Goal: Information Seeking & Learning: Learn about a topic

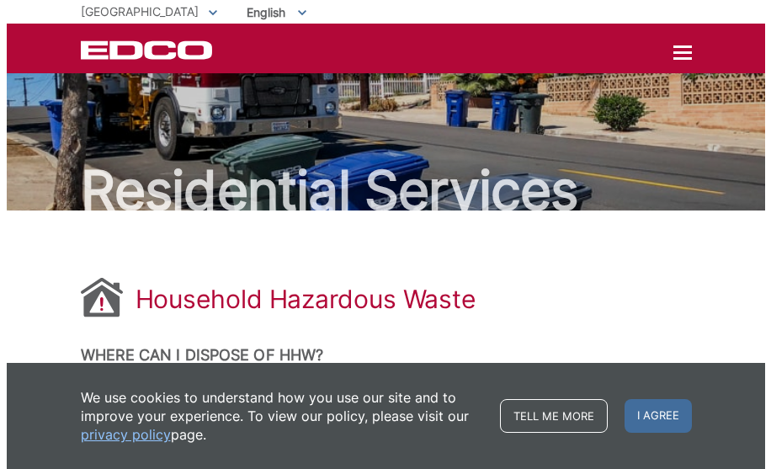
scroll to position [1324, 0]
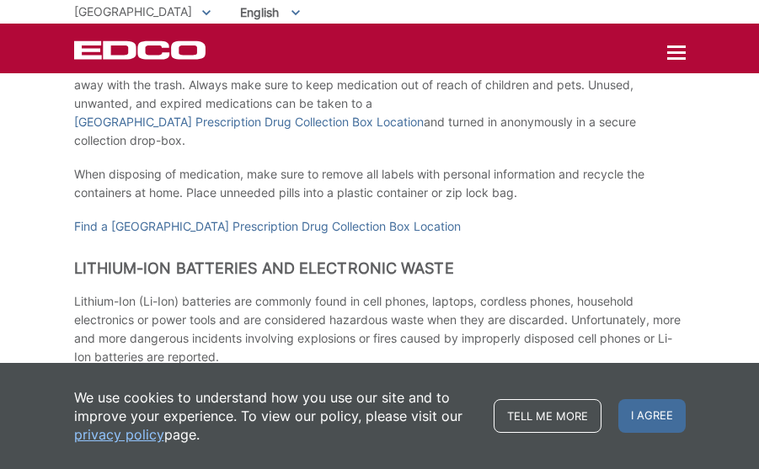
click at [202, 15] on icon at bounding box center [206, 13] width 8 height 6
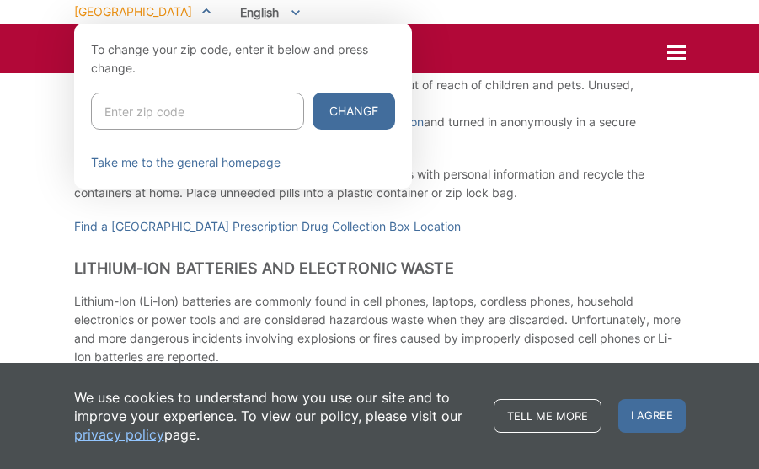
click at [132, 117] on input "Enter zip code" at bounding box center [197, 111] width 213 height 37
type input "91950"
click at [312, 93] on button "Change" at bounding box center [353, 111] width 83 height 37
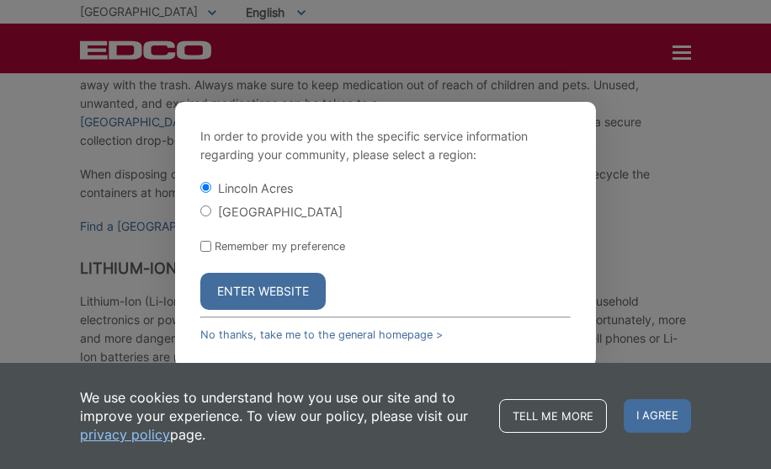
click at [206, 216] on input "[GEOGRAPHIC_DATA]" at bounding box center [205, 210] width 11 height 11
radio input "true"
click at [251, 299] on button "Enter Website" at bounding box center [262, 291] width 125 height 37
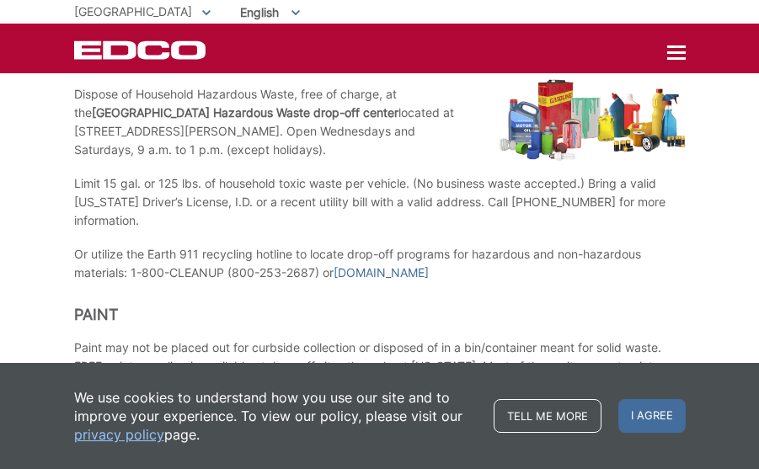
scroll to position [589, 0]
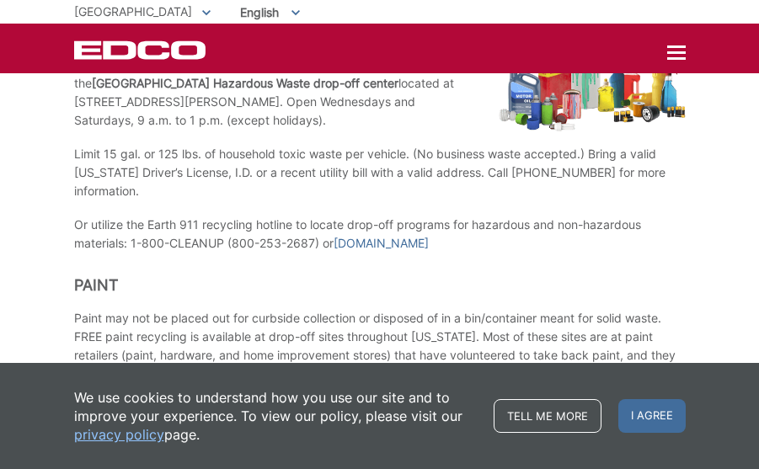
click at [302, 295] on h2 "Paint" at bounding box center [379, 285] width 611 height 19
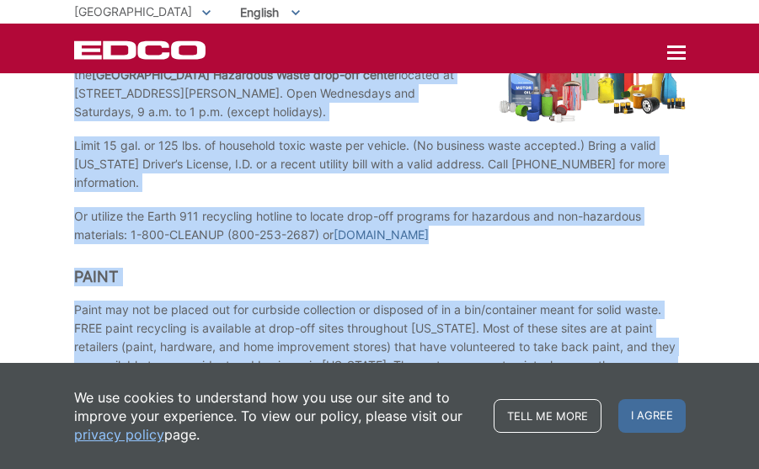
scroll to position [674, 0]
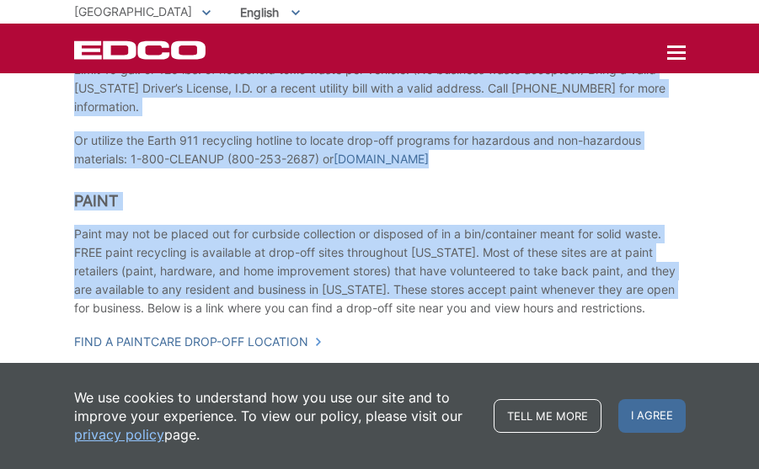
drag, startPoint x: 75, startPoint y: 168, endPoint x: 550, endPoint y: 170, distance: 474.9
click at [550, 170] on div "Household Hazardous Waste What is Household Hazardous Waste? Hazardous waste is…" at bounding box center [379, 319] width 611 height 1564
copy div "Dispose of Household Hazardous Waste, free of charge, at the South Bay Regional…"
